Goal: Communication & Community: Answer question/provide support

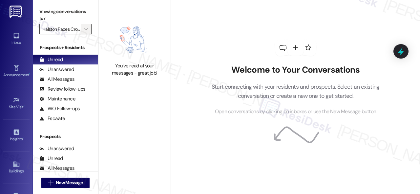
click at [88, 25] on span "" at bounding box center [86, 29] width 6 height 10
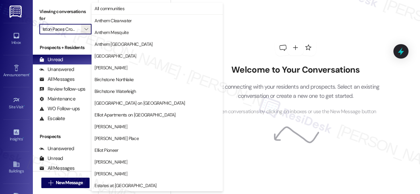
scroll to position [225, 0]
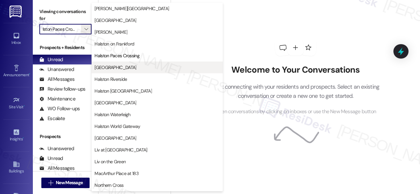
click at [105, 68] on span "[GEOGRAPHIC_DATA]" at bounding box center [115, 67] width 42 height 7
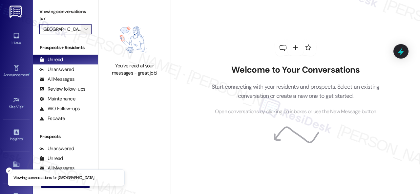
click at [88, 29] on span "" at bounding box center [86, 29] width 6 height 10
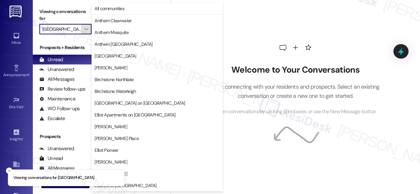
scroll to position [225, 0]
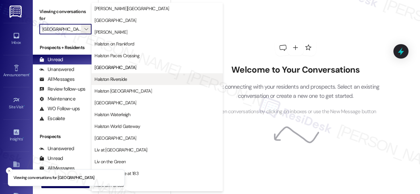
click at [115, 82] on span "Halston Riverside" at bounding box center [110, 79] width 32 height 7
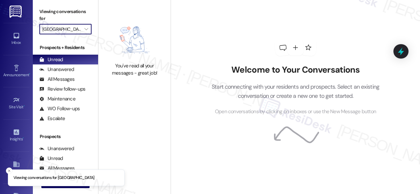
type input "Halston Riverside"
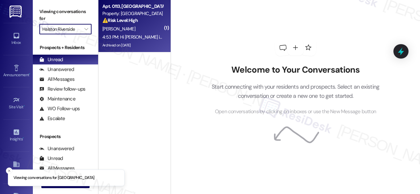
click at [146, 30] on div "A. Clayton" at bounding box center [133, 29] width 62 height 8
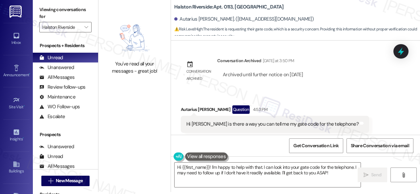
scroll to position [7193, 0]
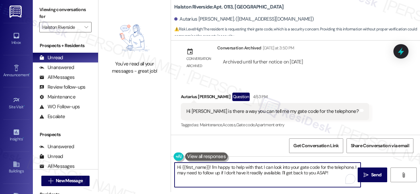
drag, startPoint x: 176, startPoint y: 167, endPoint x: 341, endPoint y: 195, distance: 166.5
click at [341, 194] on html "Inbox Go to Inbox Announcement • Send A Text Announcement Site Visit • Go to Si…" at bounding box center [210, 97] width 420 height 194
click at [227, 169] on textarea "Hi {{first_name}}! I'm happy to help with that. I can look into your gate code …" at bounding box center [267, 175] width 186 height 25
click at [224, 169] on textarea "Hi {{first_name}}! I'm happy to help with that. I can look into your gate code …" at bounding box center [267, 175] width 186 height 25
drag, startPoint x: 211, startPoint y: 167, endPoint x: 390, endPoint y: 207, distance: 183.0
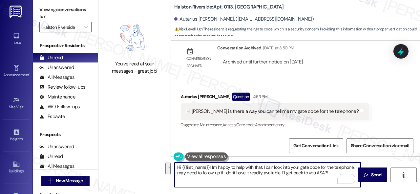
click at [390, 194] on html "Inbox Go to Inbox Announcement • Send A Text Announcement Site Visit • Go to Si…" at bounding box center [210, 97] width 420 height 194
click at [324, 168] on textarea "Hi {{first_name}}! Can you confirm what the gate code would be for, or are simp…" at bounding box center [267, 175] width 186 height 25
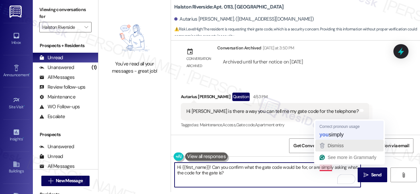
type textarea "Hi {{first_name}}! Can you confirm what the gate code would be for, or are you …"
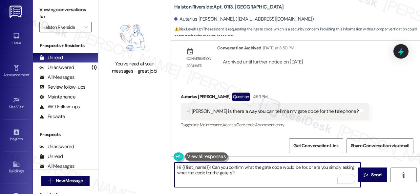
click at [245, 177] on textarea "Hi {{first_name}}! Can you confirm what the gate code would be for, or are you …" at bounding box center [267, 175] width 186 height 25
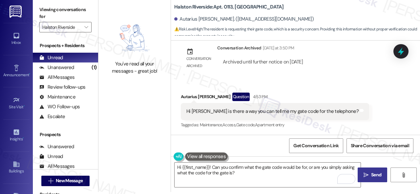
click at [374, 180] on button " Send" at bounding box center [371, 175] width 29 height 15
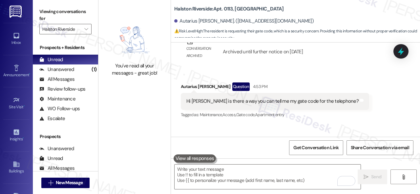
scroll to position [7246, 0]
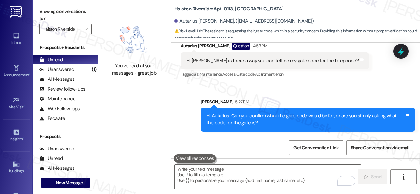
click at [86, 35] on div "Viewing conversations for Halston Riverside " at bounding box center [65, 20] width 65 height 41
click at [86, 30] on icon "" at bounding box center [86, 29] width 4 height 5
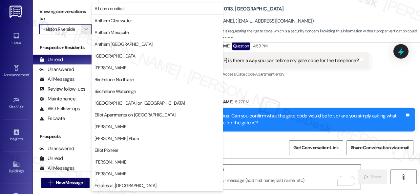
scroll to position [225, 0]
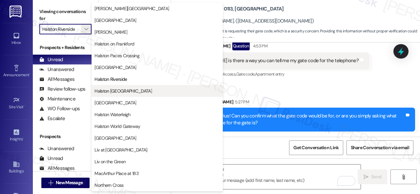
click at [113, 92] on span "Halston [GEOGRAPHIC_DATA]" at bounding box center [122, 91] width 57 height 7
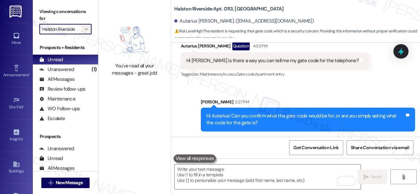
type input "Halston [GEOGRAPHIC_DATA]"
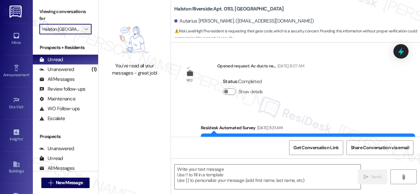
click at [85, 30] on icon "" at bounding box center [86, 29] width 4 height 5
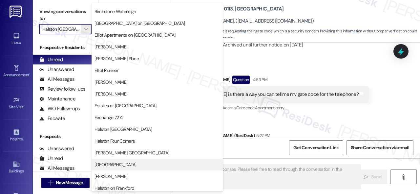
scroll to position [164, 0]
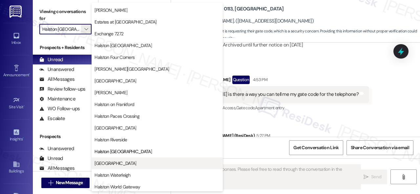
click at [111, 162] on span "[GEOGRAPHIC_DATA]" at bounding box center [115, 163] width 42 height 7
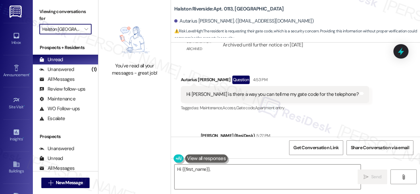
type textarea "Hi {{first_name}}, I'd"
type input "[GEOGRAPHIC_DATA]"
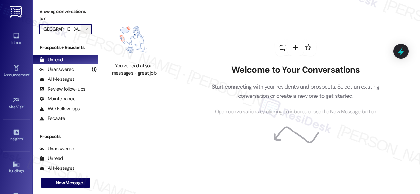
click at [86, 30] on icon "" at bounding box center [86, 29] width 4 height 5
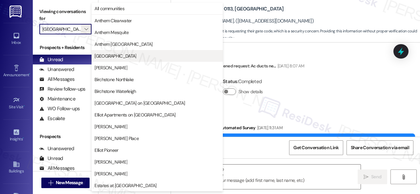
scroll to position [2, 0]
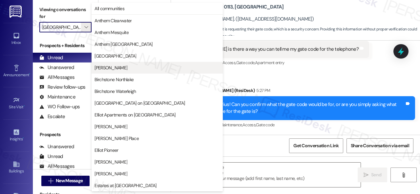
type textarea "Fetching suggested responses. Please feel free to read through the conversation…"
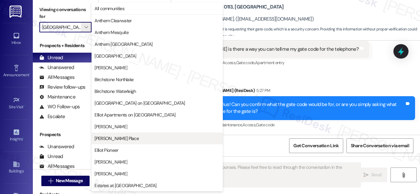
scroll to position [197, 0]
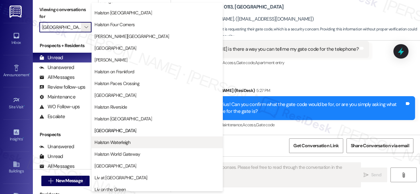
click at [111, 144] on span "Halston Waterleigh" at bounding box center [112, 142] width 36 height 7
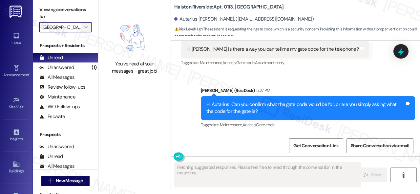
type input "Halston Waterleigh"
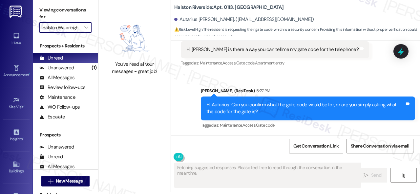
scroll to position [2, 0]
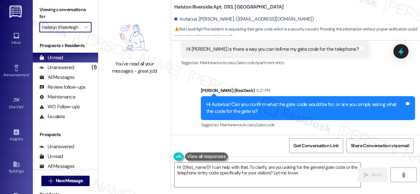
type textarea "Hi {{first_name}}! I can help with that. To clarify, are you asking for the gen…"
click at [89, 27] on span "" at bounding box center [86, 27] width 6 height 10
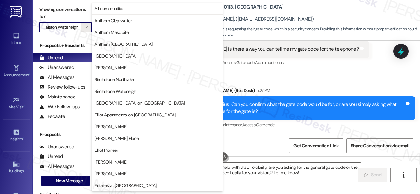
scroll to position [225, 0]
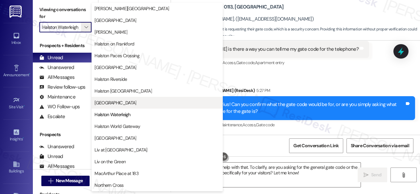
click at [110, 102] on span "[GEOGRAPHIC_DATA]" at bounding box center [115, 103] width 42 height 7
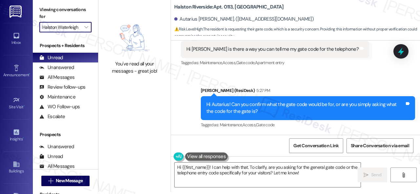
type input "[GEOGRAPHIC_DATA]"
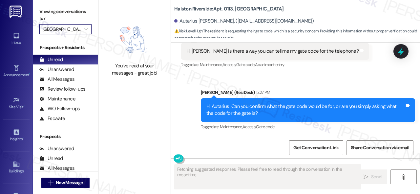
scroll to position [2, 0]
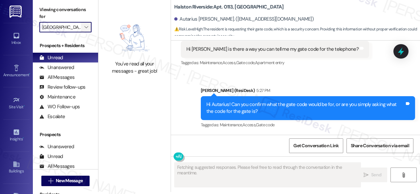
click at [88, 27] on span "" at bounding box center [86, 27] width 6 height 10
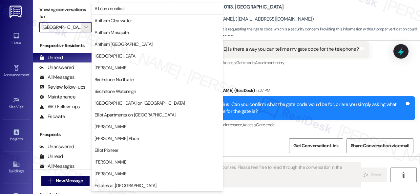
scroll to position [225, 0]
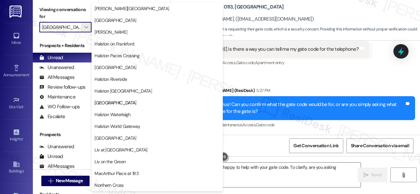
click at [103, 94] on button "Halston [GEOGRAPHIC_DATA]" at bounding box center [156, 91] width 131 height 12
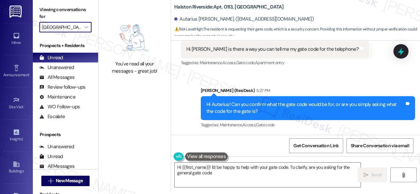
type textarea "Hi {{first_name}}! I'd be happy to help with your gate code. To clarify, are yo…"
type input "Halston [GEOGRAPHIC_DATA]"
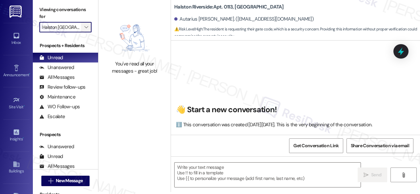
click at [86, 28] on icon "" at bounding box center [86, 27] width 4 height 5
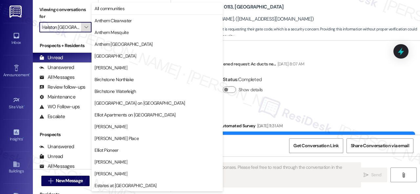
scroll to position [7256, 0]
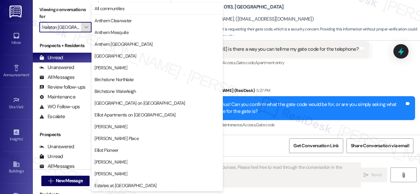
click at [86, 27] on icon "" at bounding box center [86, 27] width 4 height 5
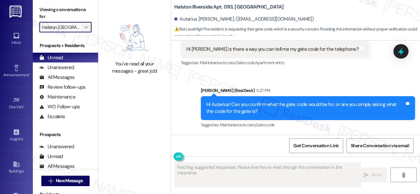
click at [86, 27] on icon "" at bounding box center [86, 27] width 4 height 5
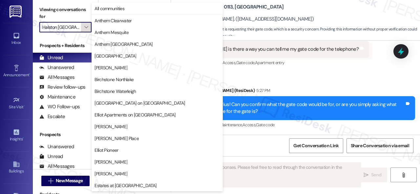
scroll to position [225, 0]
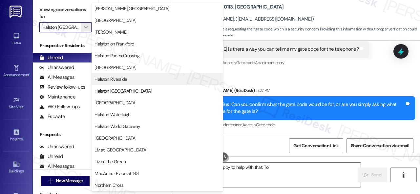
click at [113, 83] on button "Halston Riverside" at bounding box center [156, 79] width 131 height 12
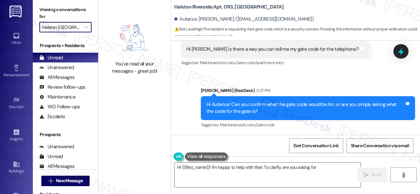
type textarea "Hi {{first_name}}! I'm happy to help with that. To clarify, are you asking for"
type input "Halston Riverside"
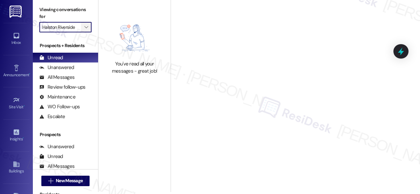
click at [86, 28] on icon "" at bounding box center [86, 27] width 4 height 5
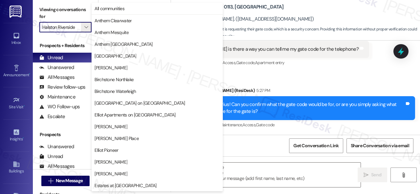
scroll to position [225, 0]
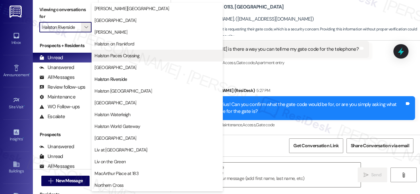
type textarea "Fetching suggested responses. Please feel free to read through the conversation…"
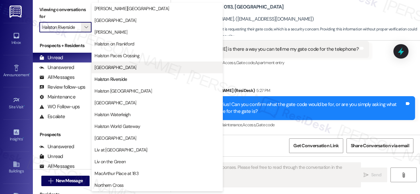
click at [109, 68] on span "[GEOGRAPHIC_DATA]" at bounding box center [115, 67] width 42 height 7
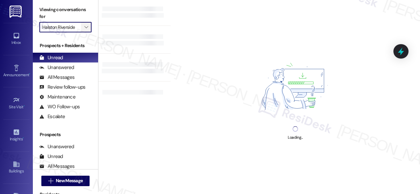
type input "[GEOGRAPHIC_DATA]"
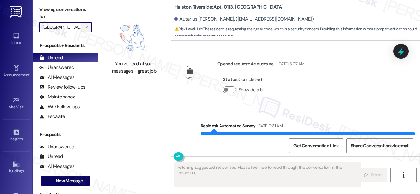
type textarea "Fetching suggested responses. Please feel free to read through the conversation…"
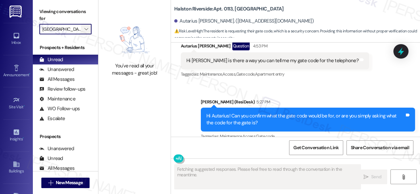
scroll to position [7193, 0]
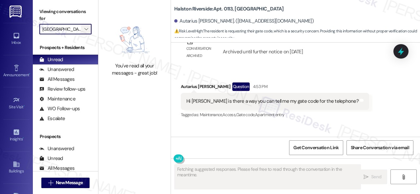
click at [88, 26] on span "" at bounding box center [86, 29] width 6 height 10
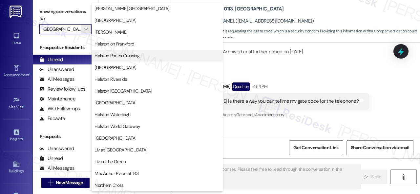
click at [112, 56] on span "Halston Paces Crossing" at bounding box center [116, 55] width 45 height 7
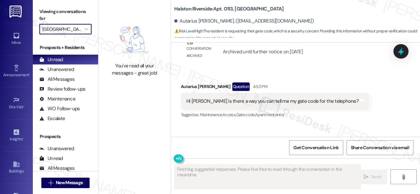
type input "Halston Paces Crossing"
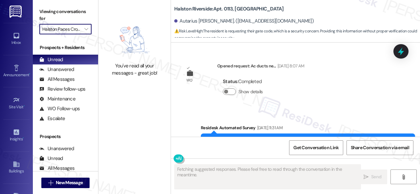
scroll to position [7193, 0]
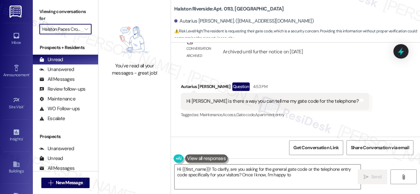
click at [205, 83] on div "Received via SMS Autarius Clayton Question 4:53 PM Hi Sarah is there a way you …" at bounding box center [295, 96] width 249 height 57
type textarea "Hi {{first_name}}! To clarify, are you asking for the general gate code or the …"
click at [338, 94] on div "Received via SMS Autarius Clayton Question 4:53 PM Hi Sarah is there a way you …" at bounding box center [275, 101] width 198 height 47
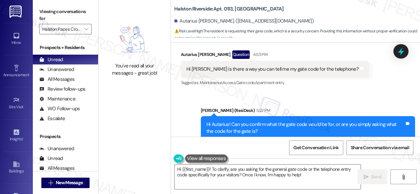
scroll to position [7256, 0]
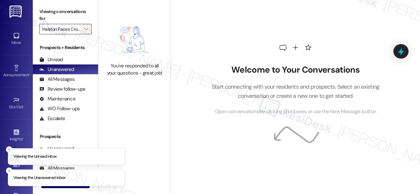
click at [86, 28] on icon "" at bounding box center [86, 29] width 4 height 5
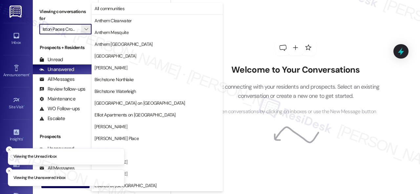
scroll to position [225, 0]
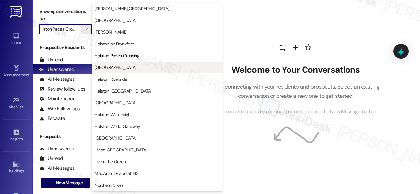
click at [113, 69] on span "[GEOGRAPHIC_DATA]" at bounding box center [115, 67] width 42 height 7
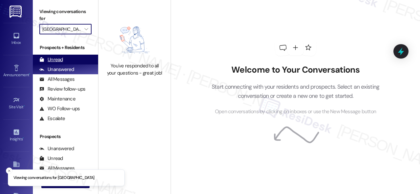
click at [54, 62] on div "Unread" at bounding box center [51, 59] width 24 height 7
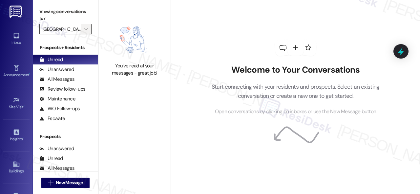
click at [86, 29] on icon "" at bounding box center [86, 29] width 4 height 5
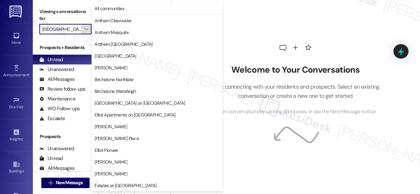
scroll to position [225, 0]
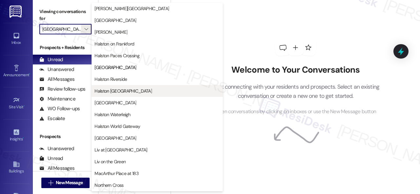
click at [125, 87] on button "Halston [GEOGRAPHIC_DATA]" at bounding box center [156, 91] width 131 height 12
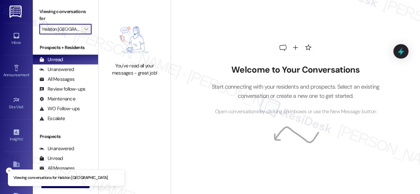
click at [88, 30] on span "" at bounding box center [86, 29] width 6 height 10
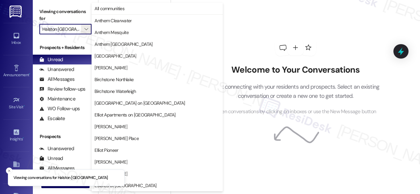
scroll to position [225, 0]
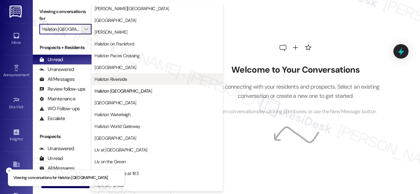
click at [119, 78] on span "Halston Riverside" at bounding box center [110, 79] width 32 height 7
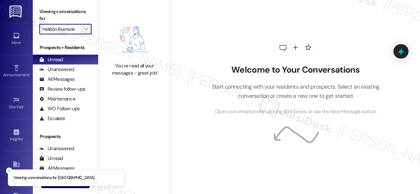
click at [88, 28] on icon "" at bounding box center [86, 29] width 4 height 5
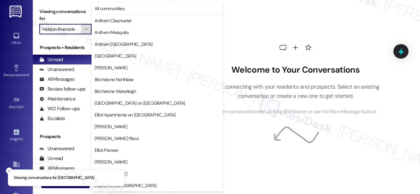
scroll to position [225, 0]
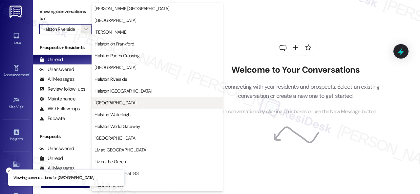
click at [111, 106] on button "[GEOGRAPHIC_DATA]" at bounding box center [156, 103] width 131 height 12
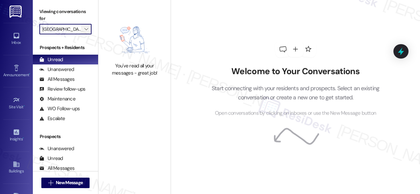
click at [88, 29] on icon "" at bounding box center [86, 29] width 4 height 5
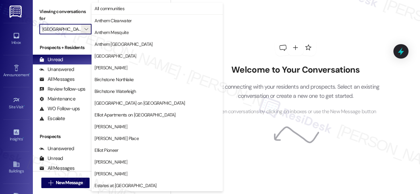
scroll to position [225, 0]
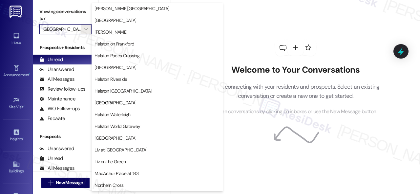
drag, startPoint x: 123, startPoint y: 117, endPoint x: 122, endPoint y: 107, distance: 10.2
click at [123, 117] on span "Halston Waterleigh" at bounding box center [112, 114] width 36 height 7
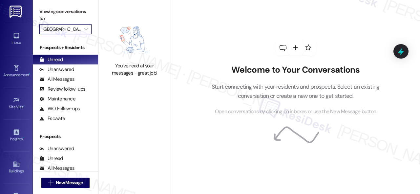
type input "Halston Waterleigh"
